Goal: Task Accomplishment & Management: Complete application form

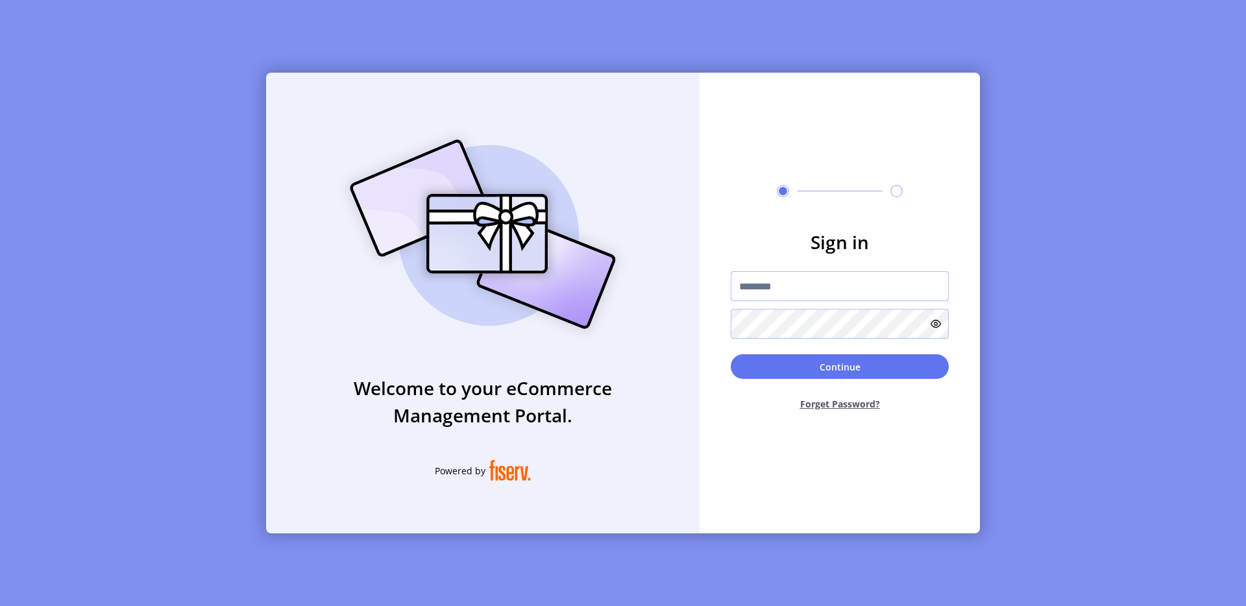
click at [758, 289] on input "text" at bounding box center [840, 286] width 218 height 30
type input "**********"
click at [746, 376] on button "Continue" at bounding box center [840, 366] width 218 height 25
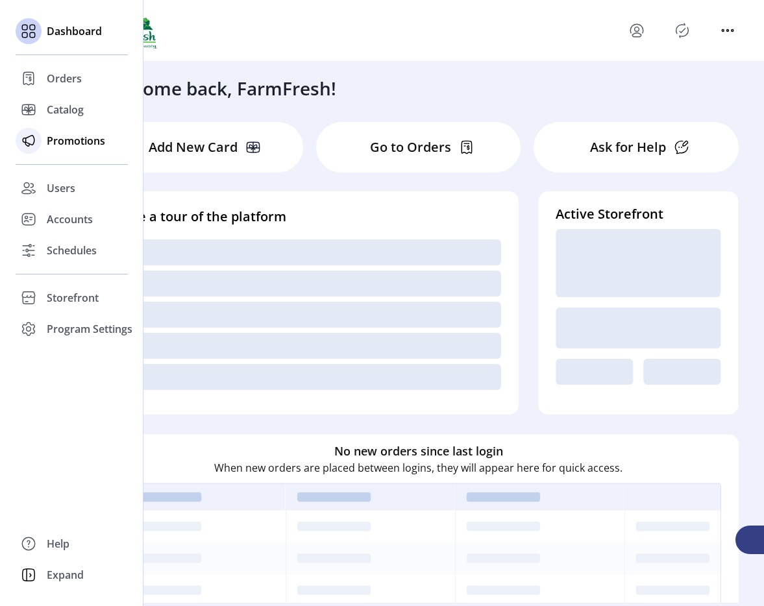
click at [23, 133] on icon at bounding box center [28, 140] width 21 height 21
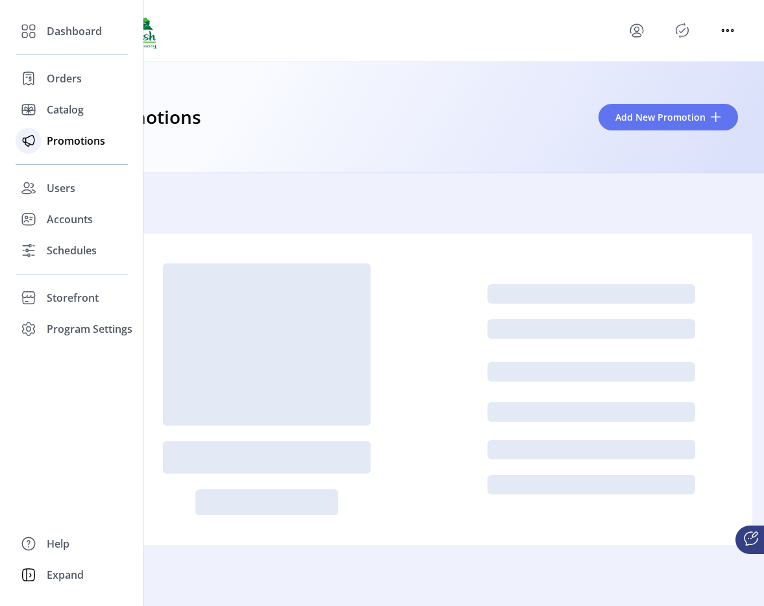
click at [86, 143] on span "Promotions" at bounding box center [76, 141] width 58 height 16
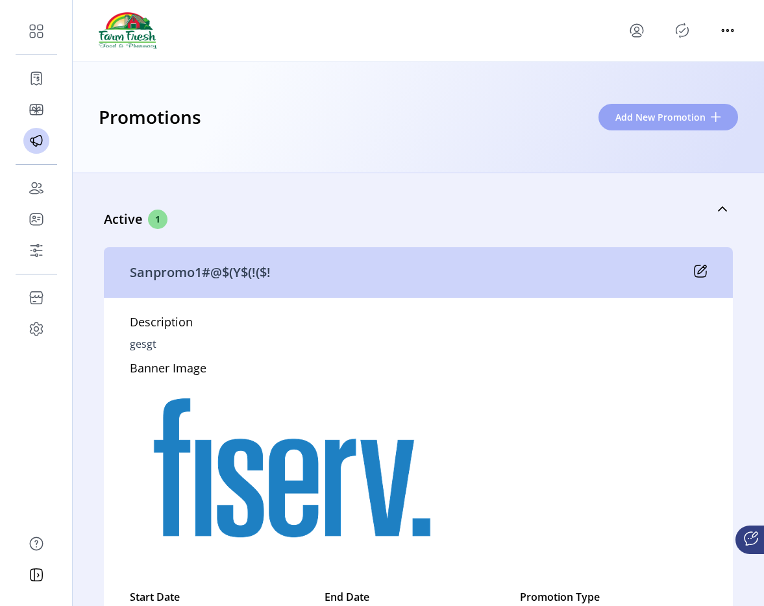
click at [625, 125] on button "Add New Promotion" at bounding box center [668, 117] width 140 height 27
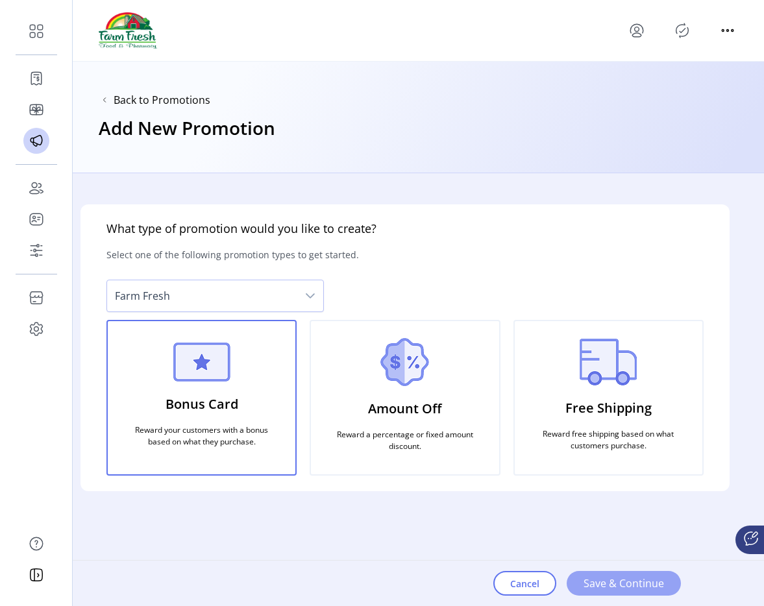
click at [606, 584] on span "Save & Continue" at bounding box center [623, 584] width 80 height 16
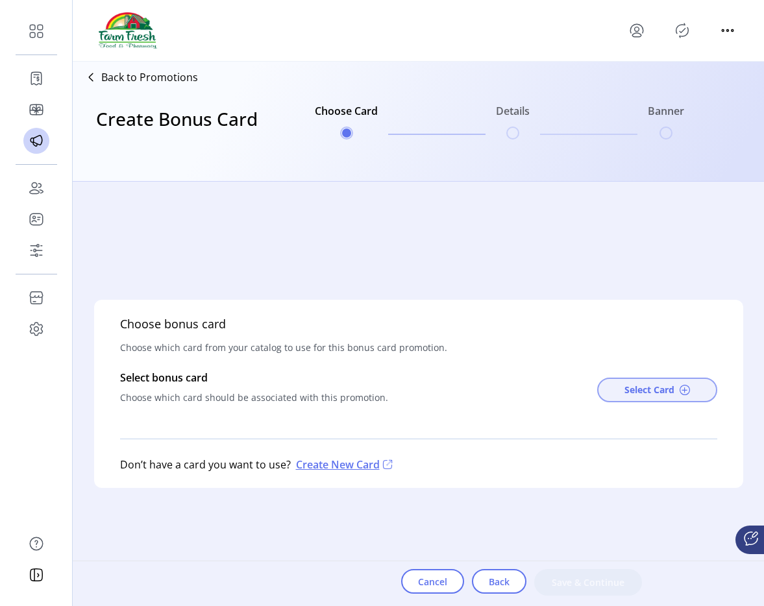
click at [643, 393] on span "Select Card" at bounding box center [649, 390] width 50 height 14
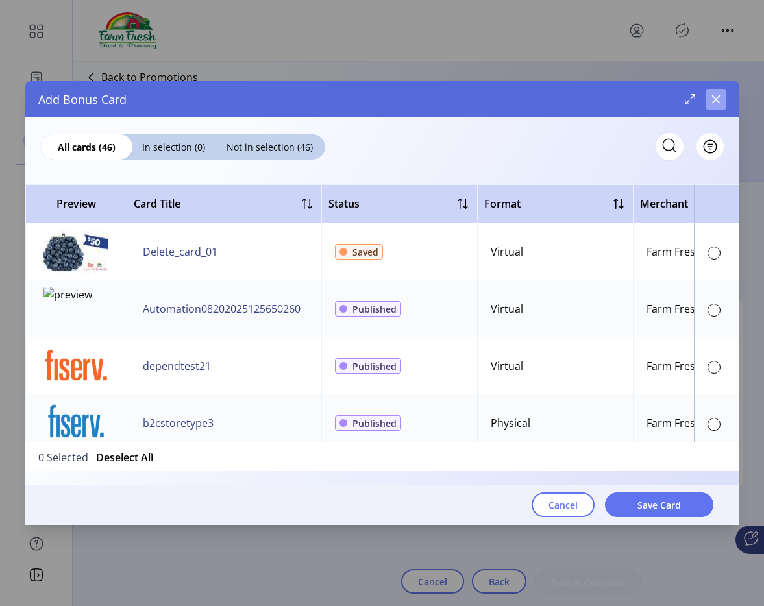
click at [711, 102] on icon "button" at bounding box center [716, 99] width 10 height 10
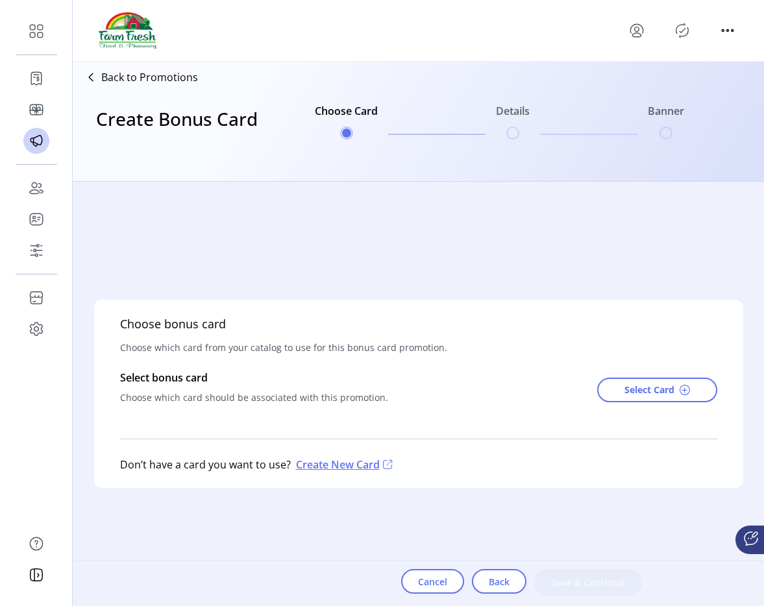
click at [156, 76] on p "Back to Promotions" at bounding box center [149, 77] width 97 height 16
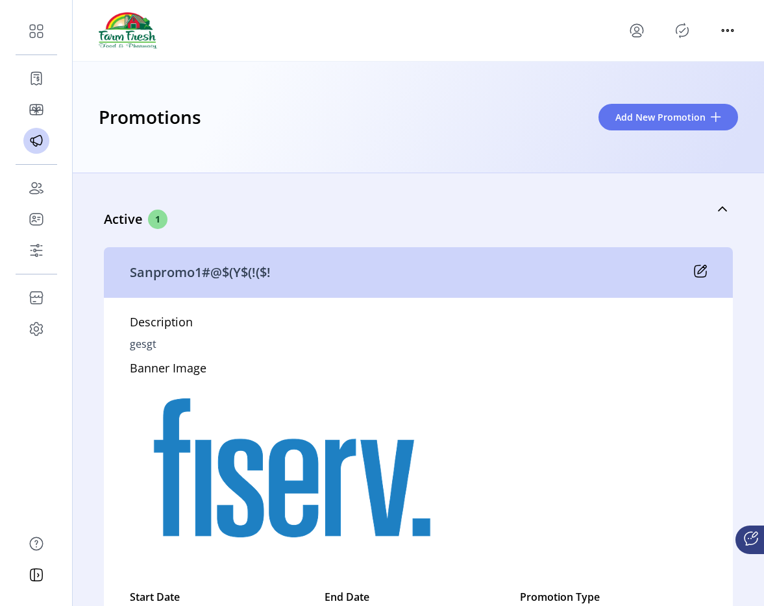
click at [688, 26] on icon "Publisher Panel" at bounding box center [682, 30] width 21 height 21
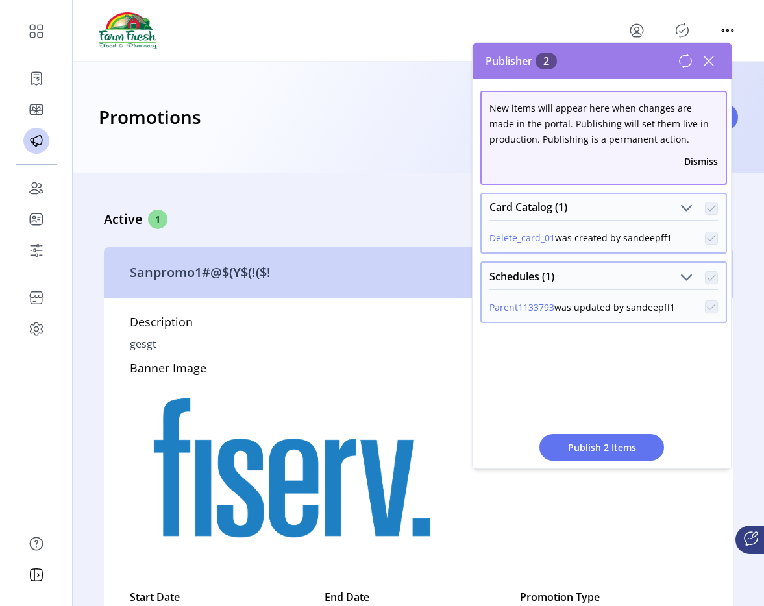
click at [683, 58] on icon at bounding box center [686, 61] width 16 height 16
click at [711, 61] on icon at bounding box center [708, 61] width 21 height 21
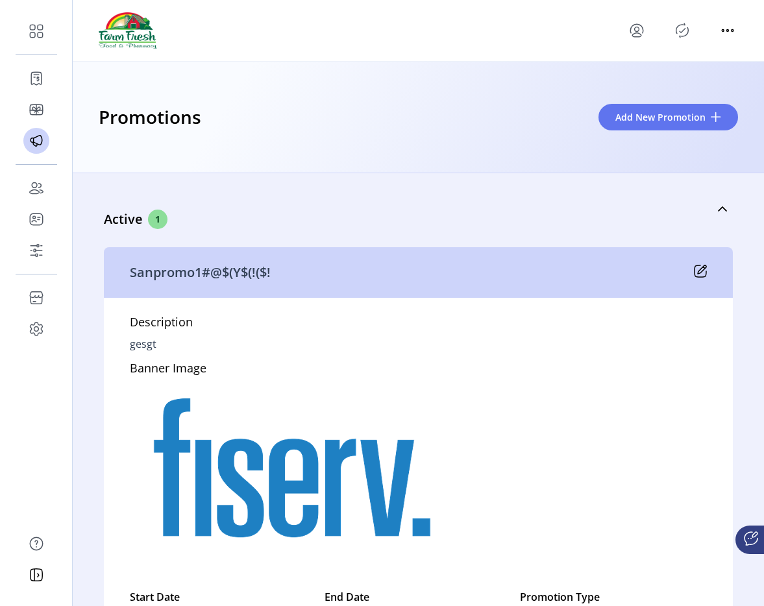
click at [633, 31] on icon "menu" at bounding box center [636, 30] width 21 height 21
drag, startPoint x: 337, startPoint y: 83, endPoint x: 342, endPoint y: 101, distance: 18.3
click at [337, 83] on div "Promotions Add New Promotion" at bounding box center [418, 118] width 691 height 112
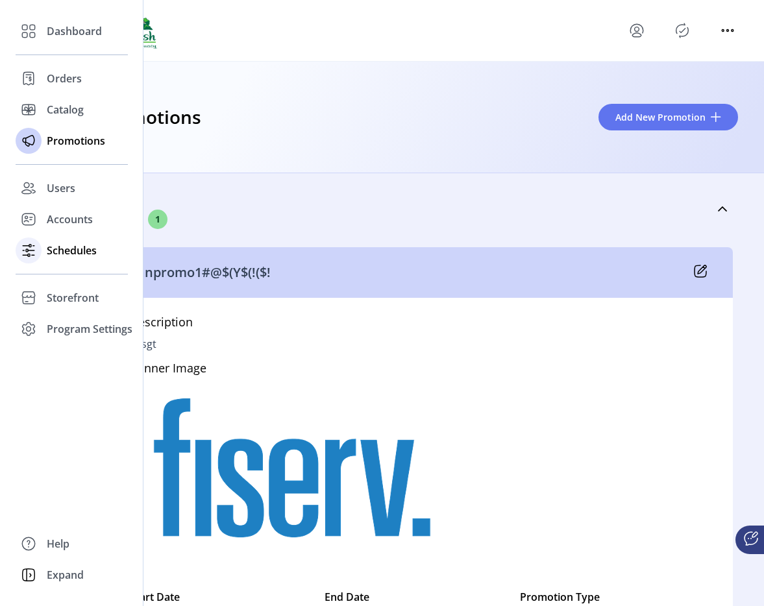
click at [52, 253] on span "Schedules" at bounding box center [72, 251] width 50 height 16
click at [32, 246] on icon at bounding box center [28, 250] width 21 height 21
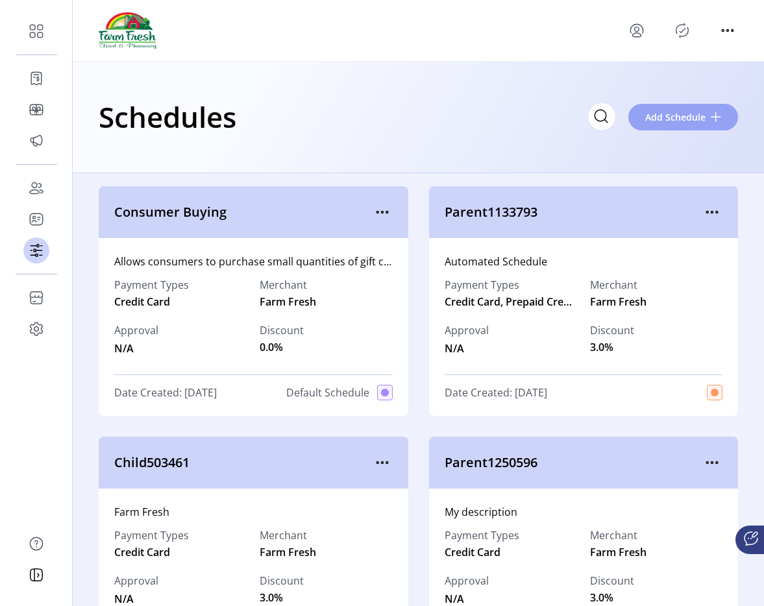
click at [662, 121] on span "Add Schedule" at bounding box center [675, 117] width 60 height 14
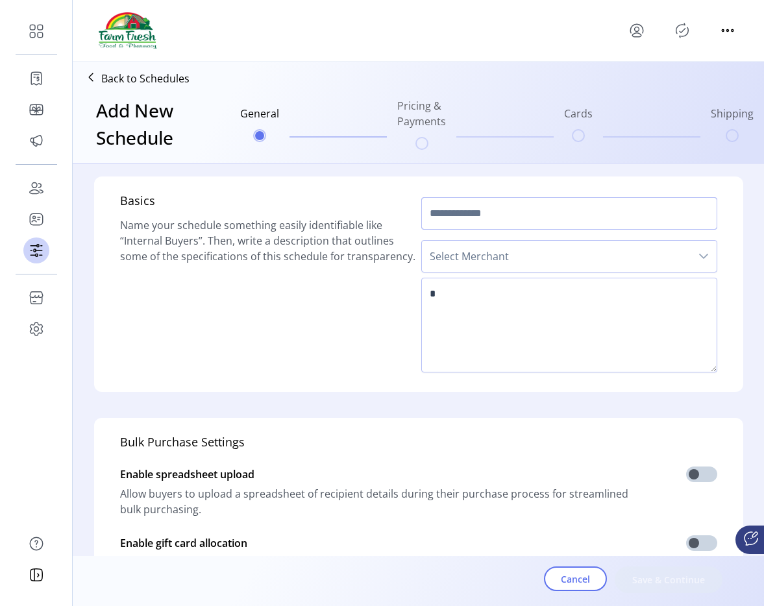
click at [480, 222] on input "text" at bounding box center [569, 213] width 296 height 32
type input "****"
click at [481, 262] on span "Select Merchant" at bounding box center [556, 256] width 269 height 31
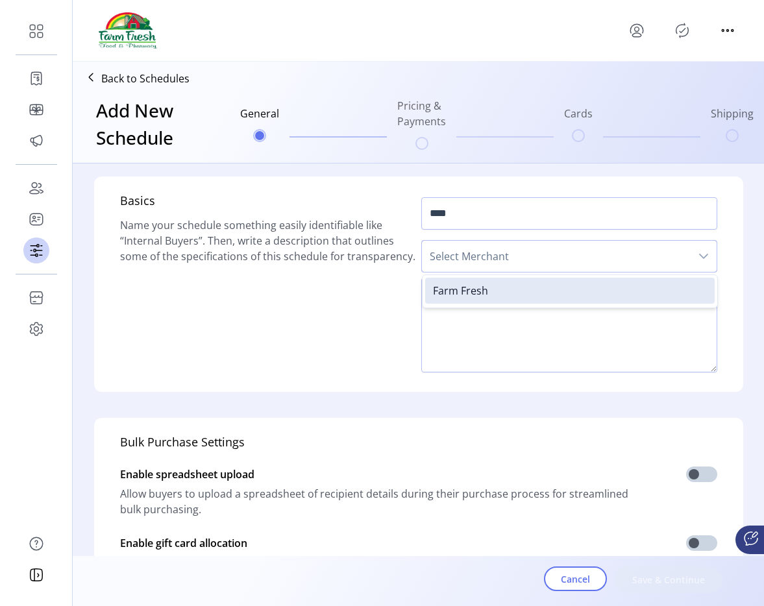
click at [481, 262] on span "Select Merchant" at bounding box center [556, 256] width 269 height 31
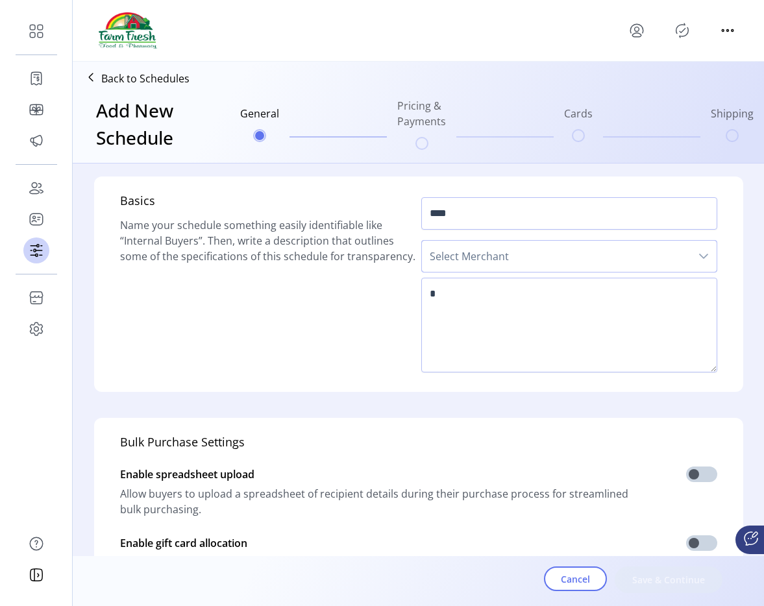
click at [476, 270] on span "Select Merchant" at bounding box center [556, 256] width 269 height 31
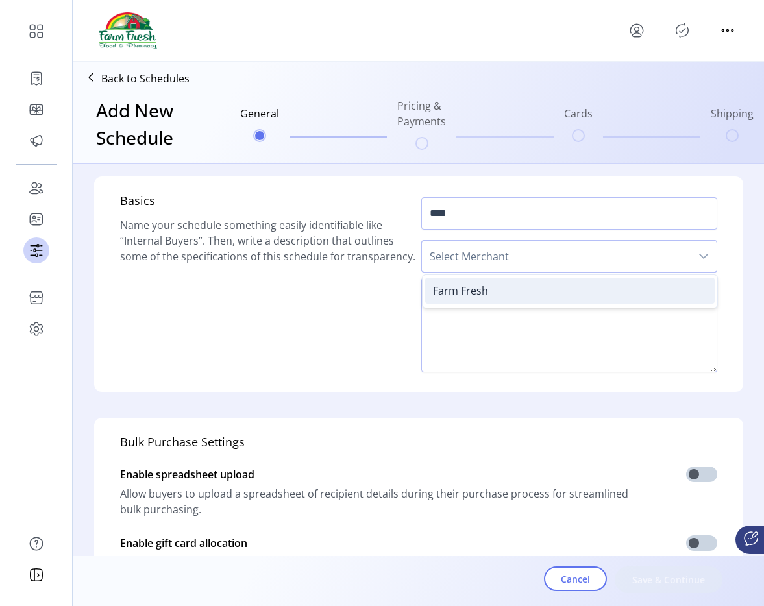
click at [469, 294] on span "Farm Fresh" at bounding box center [460, 291] width 55 height 14
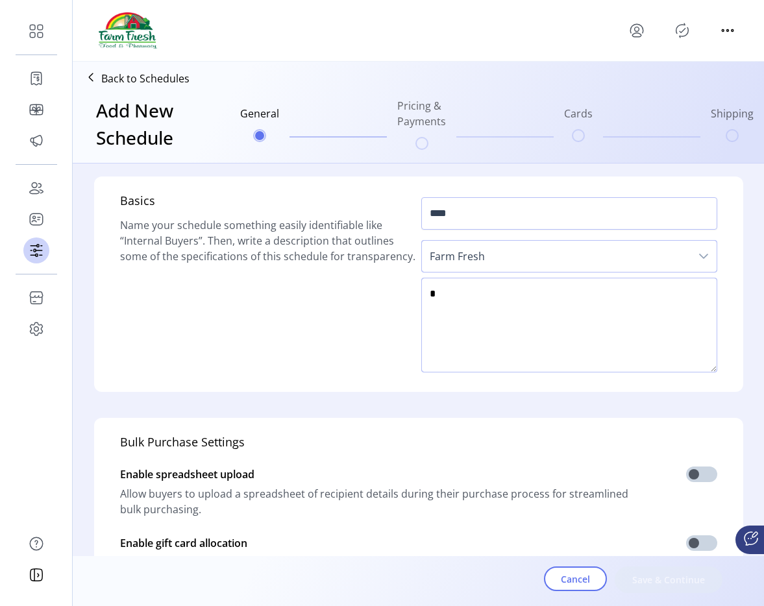
click at [466, 298] on textarea at bounding box center [569, 325] width 296 height 95
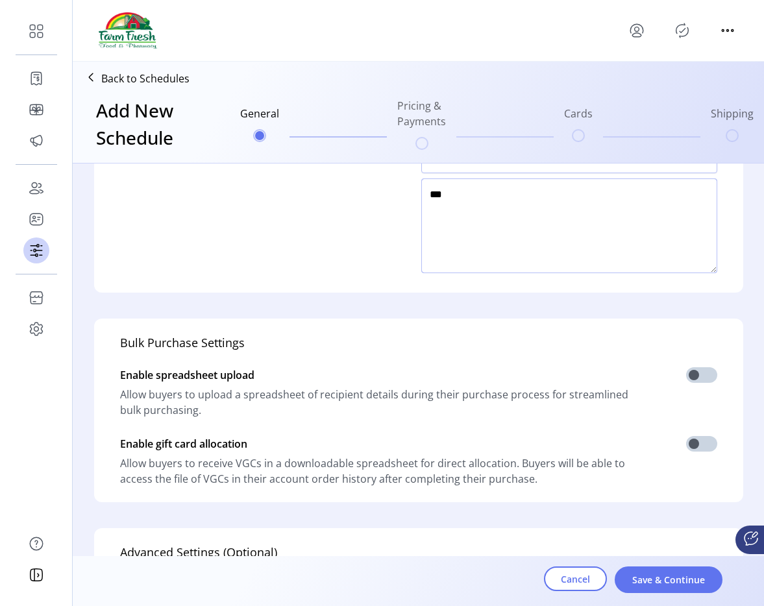
scroll to position [178, 0]
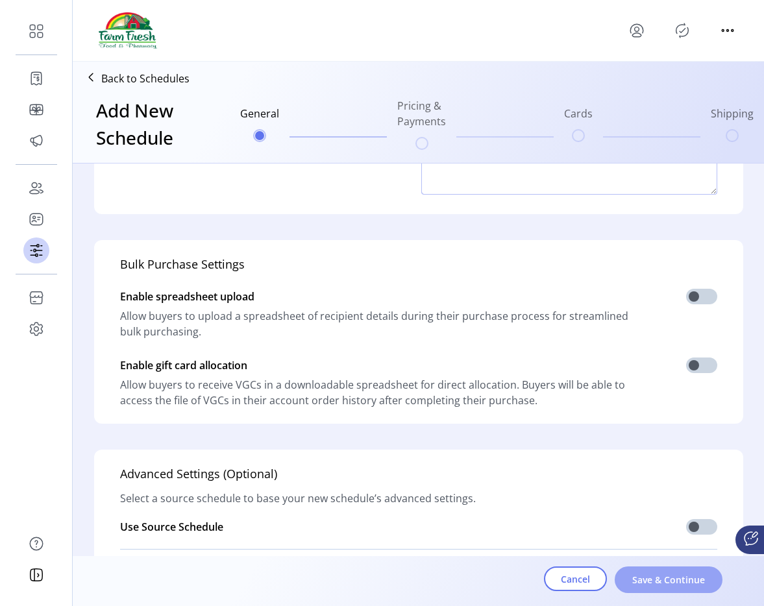
type textarea "***"
click at [643, 583] on span "Save & Continue" at bounding box center [669, 580] width 74 height 14
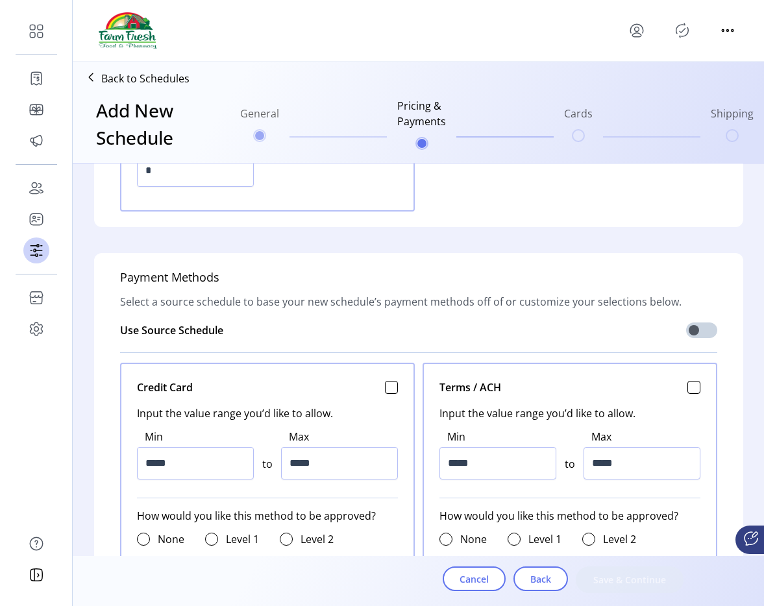
scroll to position [380, 0]
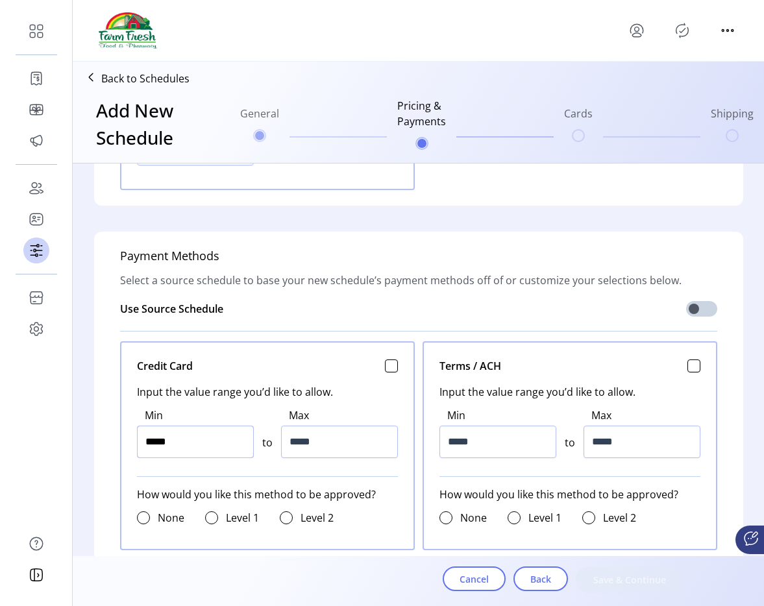
click at [199, 450] on input "*****" at bounding box center [195, 442] width 117 height 32
type input "*****"
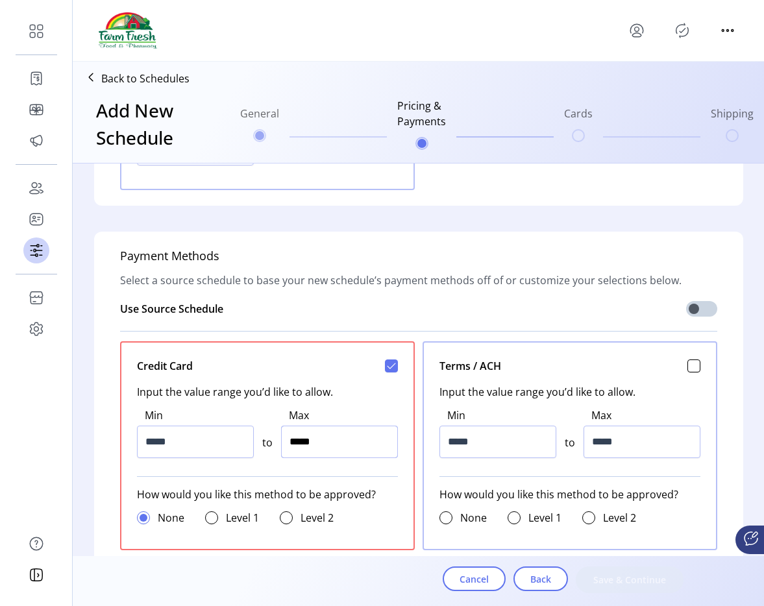
click at [324, 441] on input "*****" at bounding box center [339, 442] width 117 height 32
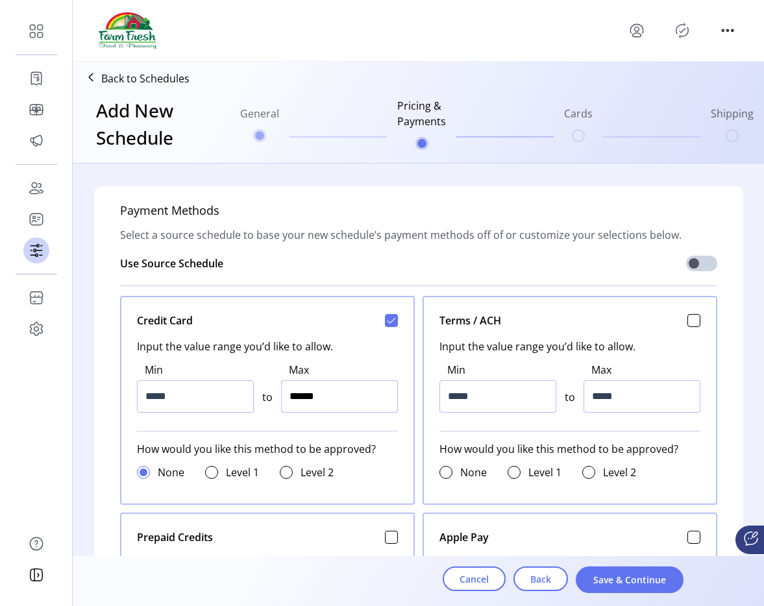
scroll to position [430, 0]
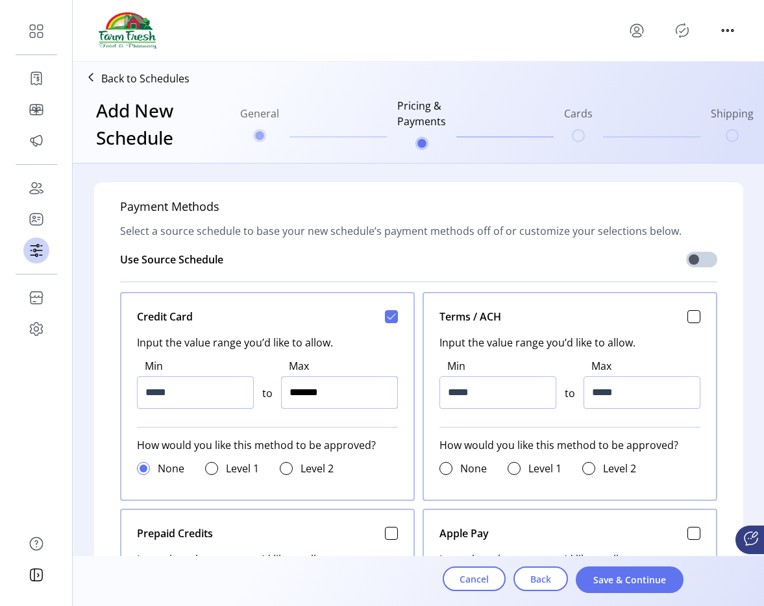
type input "*********"
click at [606, 580] on span "Save & Continue" at bounding box center [630, 580] width 74 height 14
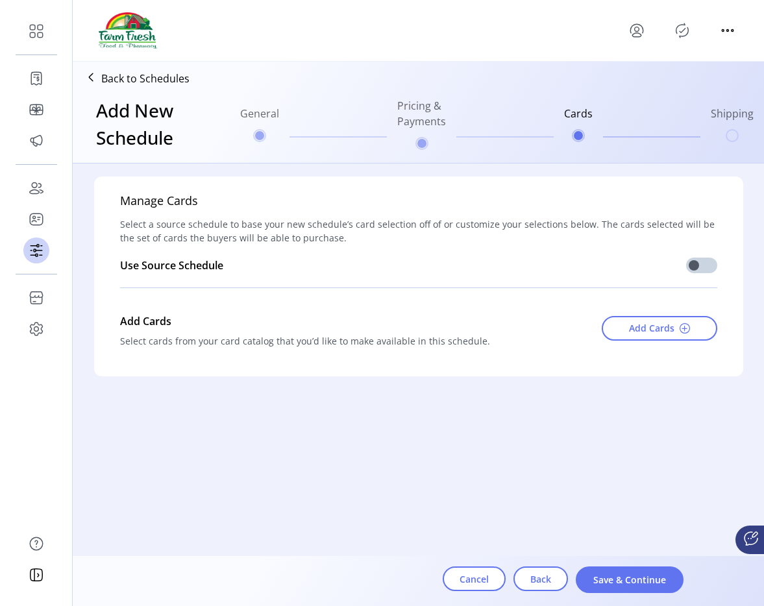
scroll to position [0, 0]
click at [644, 327] on span "Add Cards" at bounding box center [651, 328] width 45 height 14
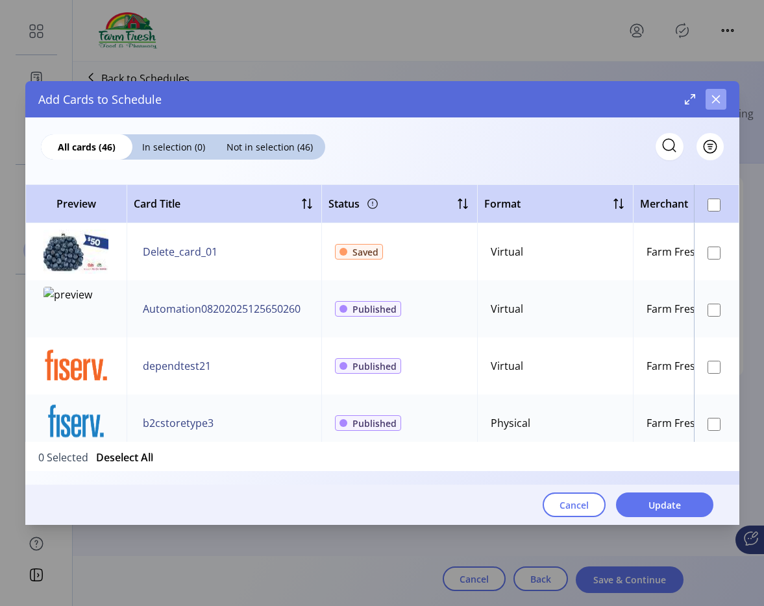
click at [716, 100] on icon "button" at bounding box center [715, 99] width 8 height 8
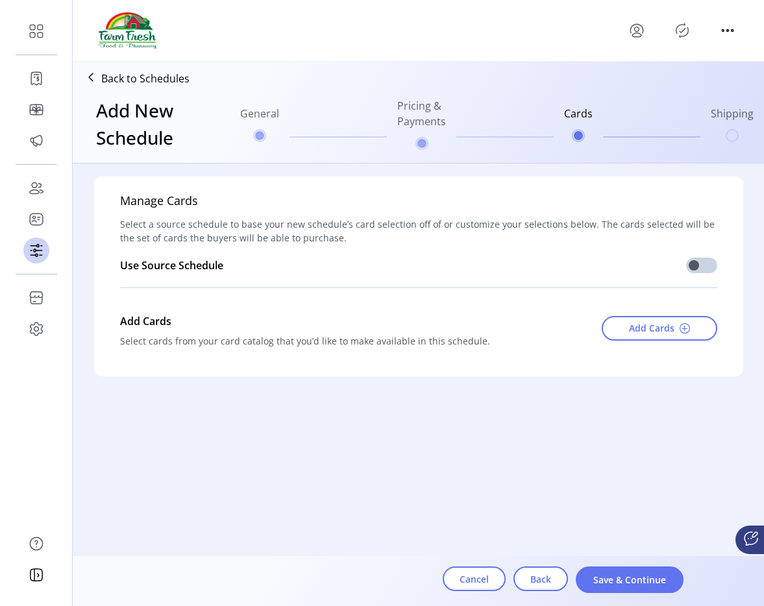
click at [150, 82] on p "Back to Schedules" at bounding box center [145, 79] width 88 height 16
